Goal: Task Accomplishment & Management: Use online tool/utility

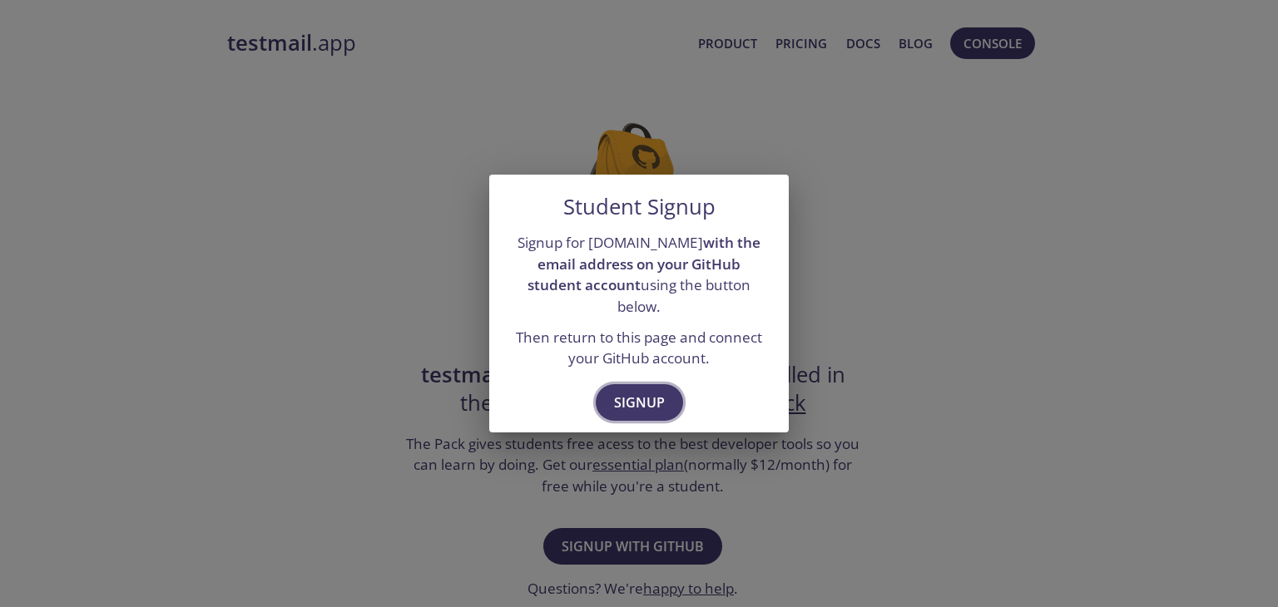
click at [620, 393] on span "Signup" at bounding box center [639, 402] width 51 height 23
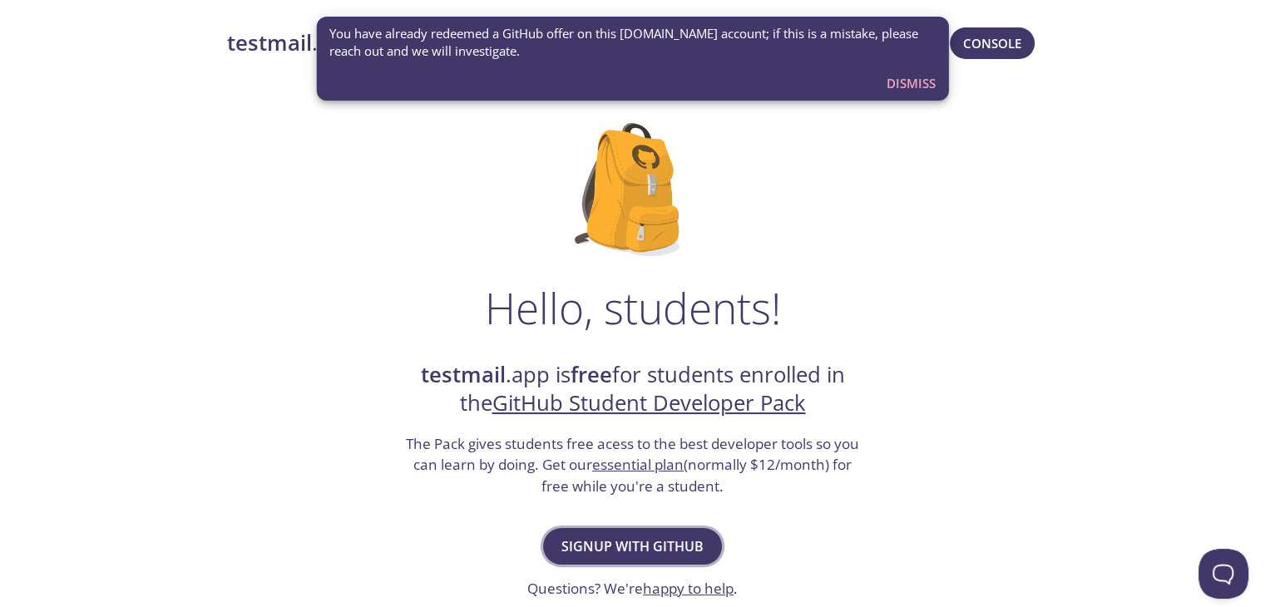
click at [670, 540] on span "Signup with GitHub" at bounding box center [632, 546] width 142 height 23
click at [819, 517] on div "Hello, students! testmail .app is free for students enrolled in the GitHub Stud…" at bounding box center [633, 604] width 812 height 1016
click at [705, 222] on div "Hello, students! testmail .app is free for students enrolled in the GitHub Stud…" at bounding box center [633, 604] width 812 height 1016
click at [900, 84] on span "Dismiss" at bounding box center [911, 83] width 49 height 22
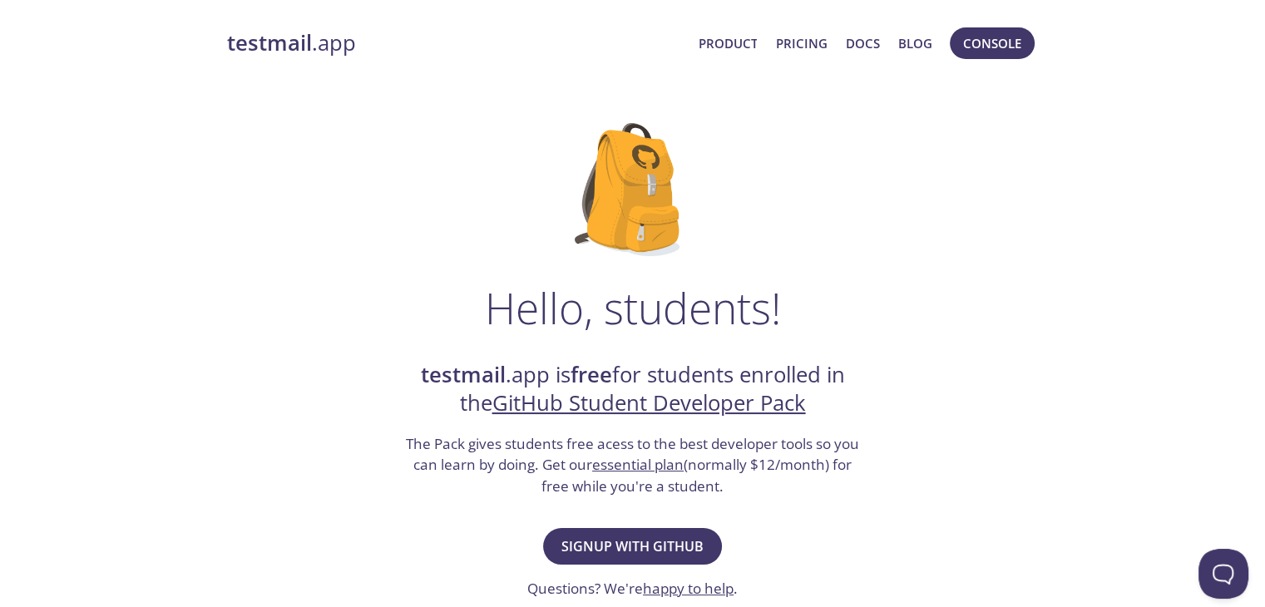
click at [306, 55] on strong "testmail" at bounding box center [269, 42] width 85 height 29
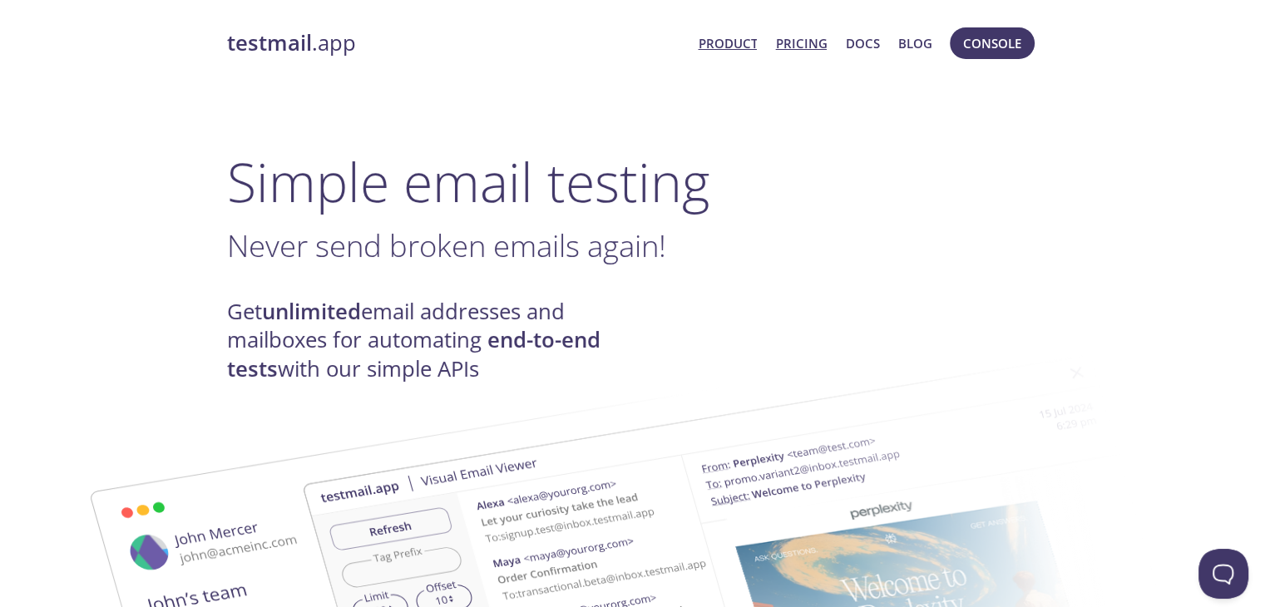
click at [808, 40] on link "Pricing" at bounding box center [801, 43] width 52 height 22
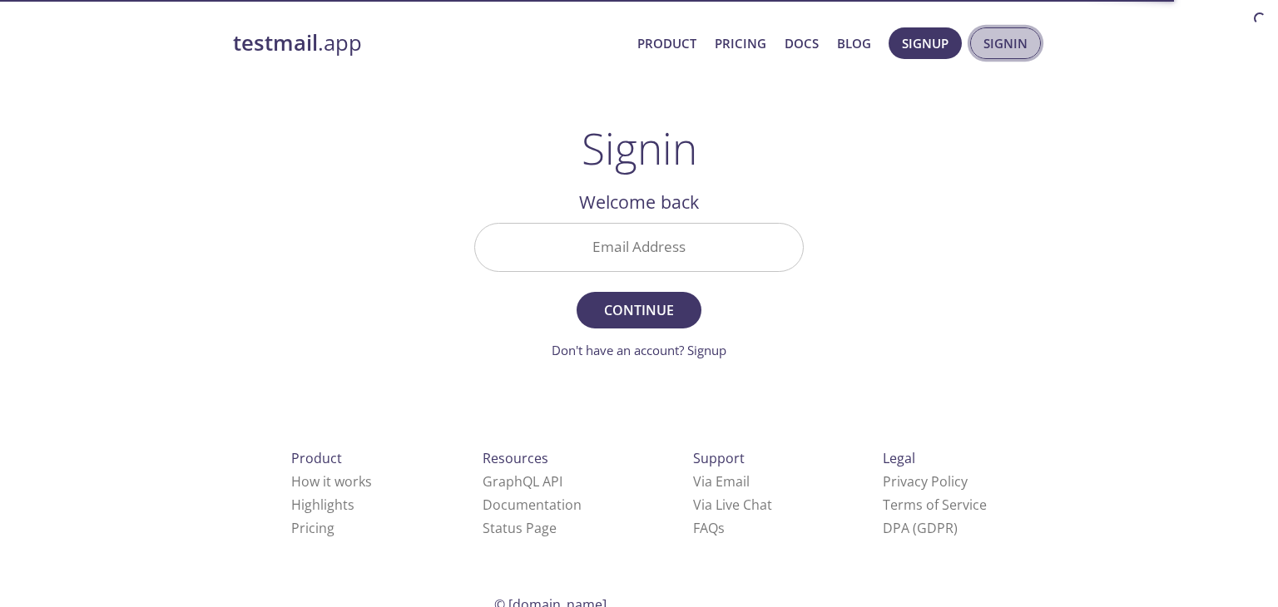
click at [996, 39] on span "Signin" at bounding box center [1005, 43] width 44 height 22
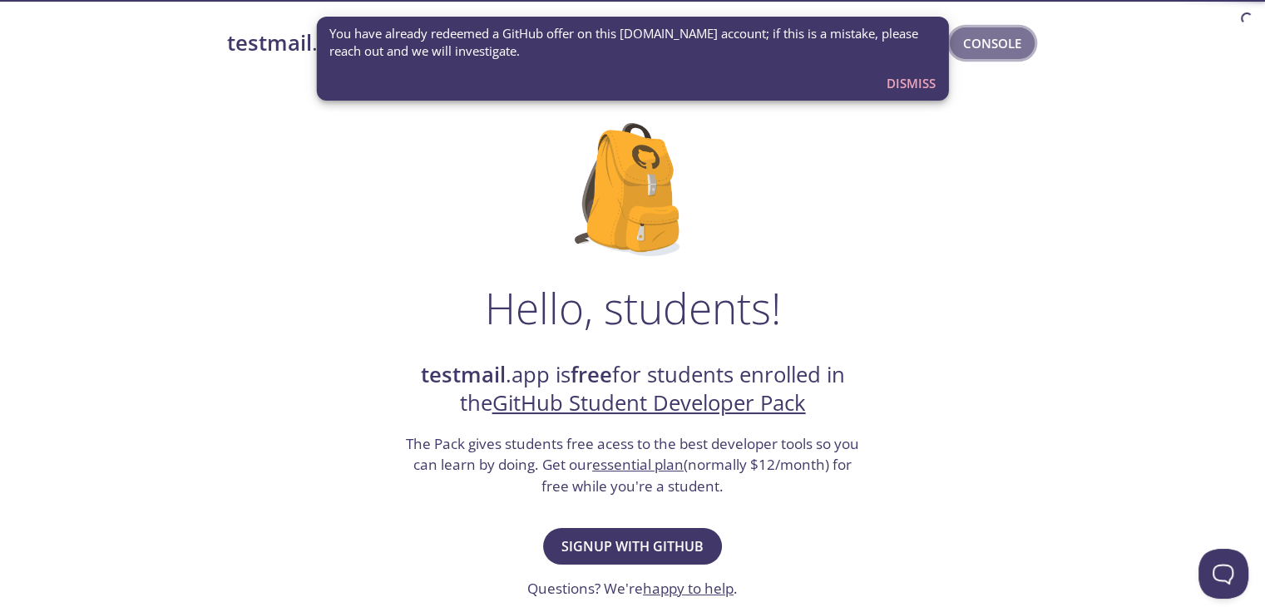
click at [1031, 38] on button "Console" at bounding box center [992, 43] width 85 height 32
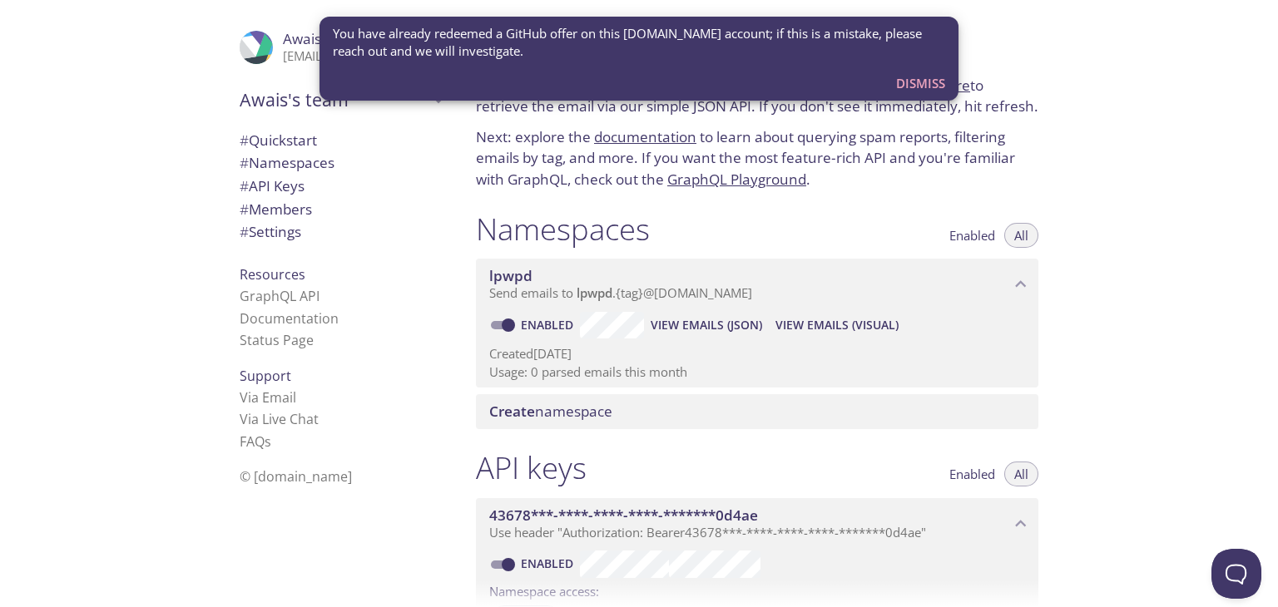
click at [1184, 151] on div "Quickstart Send a test email to lpwpd.test@inbox.testmail.app and then click he…" at bounding box center [869, 303] width 815 height 607
click at [935, 84] on span "Dismiss" at bounding box center [920, 83] width 49 height 22
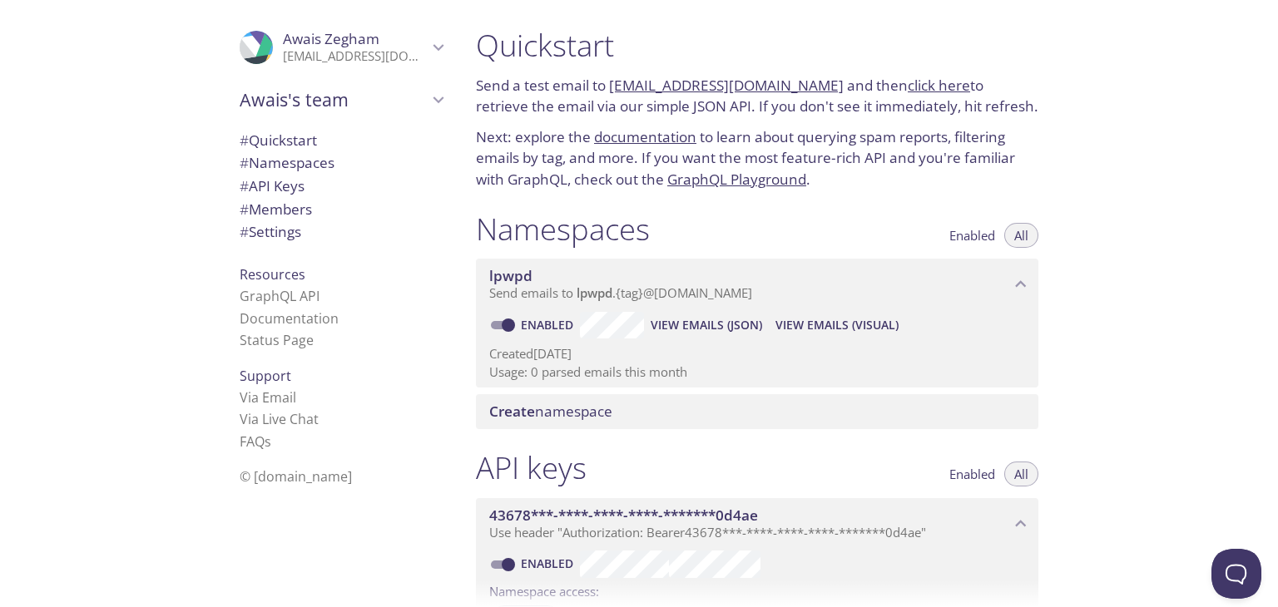
click at [785, 179] on link "GraphQL Playground" at bounding box center [736, 179] width 139 height 19
click at [609, 131] on link "documentation" at bounding box center [645, 136] width 102 height 19
